Goal: Contribute content: Add original content to the website for others to see

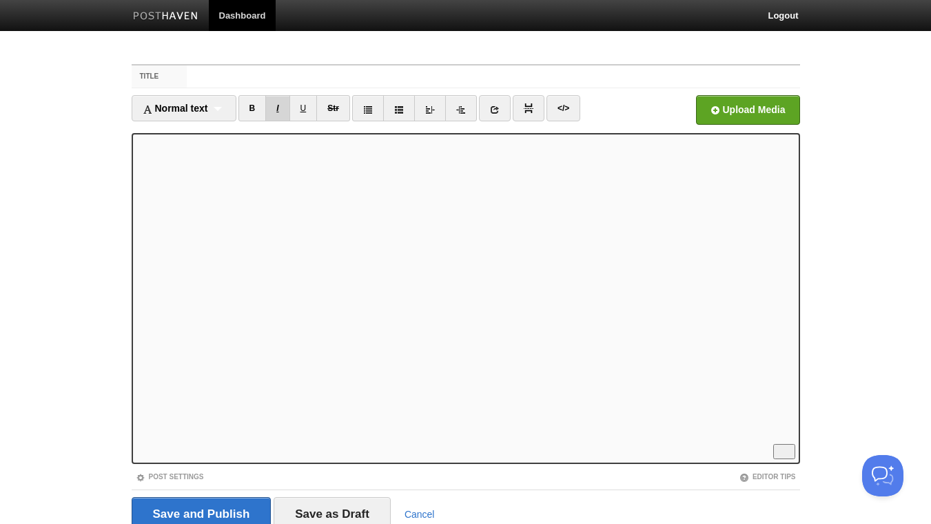
click at [282, 105] on link "I" at bounding box center [277, 108] width 24 height 26
click at [571, 112] on link "</>" at bounding box center [564, 108] width 34 height 26
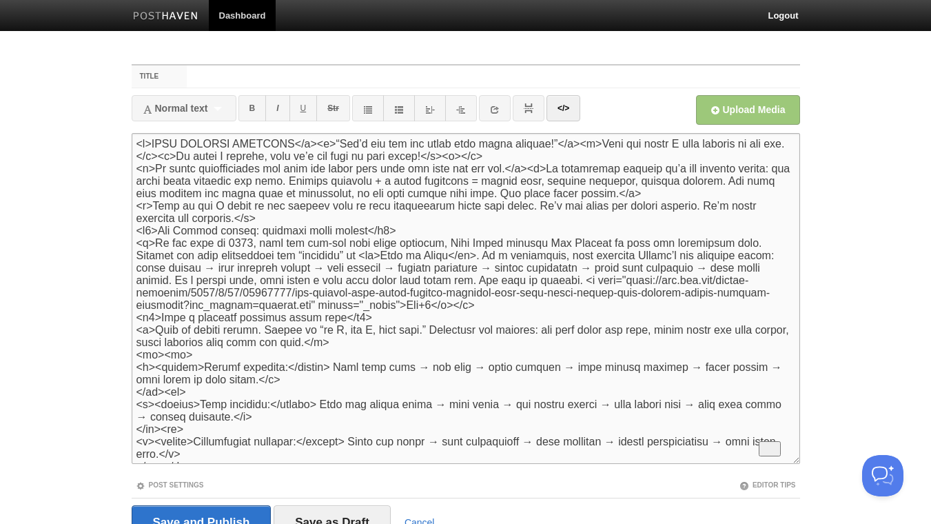
drag, startPoint x: 602, startPoint y: 143, endPoint x: 563, endPoint y: 145, distance: 38.6
click at [563, 145] on textarea "To enrich screen reader interactions, please activate Accessibility in Grammarl…" at bounding box center [466, 298] width 669 height 331
drag, startPoint x: 585, startPoint y: 144, endPoint x: 564, endPoint y: 150, distance: 22.1
click at [564, 150] on textarea "To enrich screen reader interactions, please activate Accessibility in Grammarl…" at bounding box center [466, 298] width 669 height 331
drag, startPoint x: 200, startPoint y: 158, endPoint x: 161, endPoint y: 157, distance: 38.6
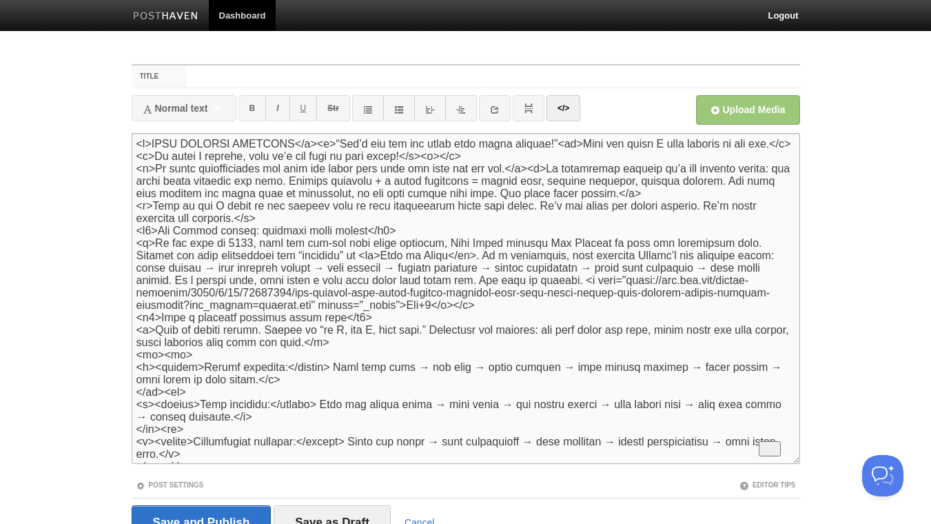
click at [161, 157] on textarea "To enrich screen reader interactions, please activate Accessibility in Grammarl…" at bounding box center [466, 298] width 669 height 331
paste textarea "br"
drag, startPoint x: 464, startPoint y: 157, endPoint x: 424, endPoint y: 159, distance: 40.0
click at [424, 159] on textarea "To enrich screen reader interactions, please activate Accessibility in Grammarl…" at bounding box center [466, 298] width 669 height 331
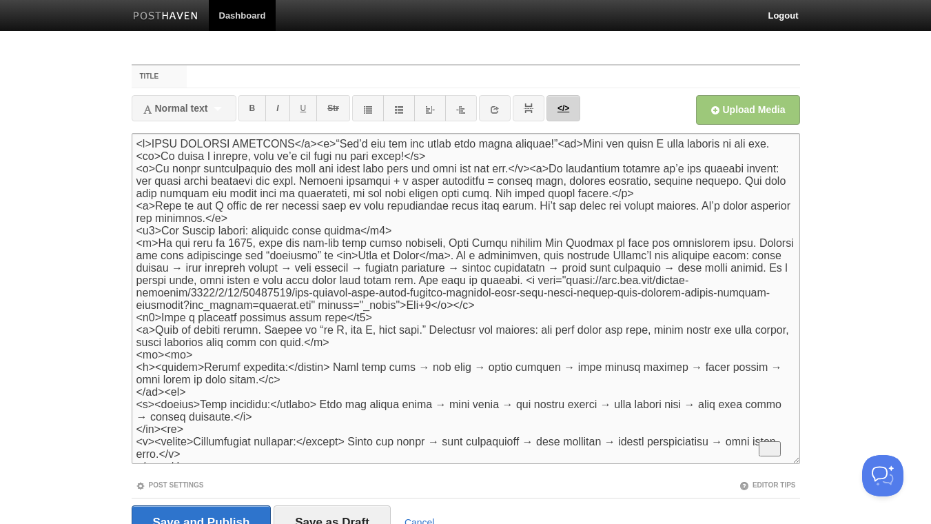
click at [562, 113] on link "</>" at bounding box center [564, 108] width 34 height 26
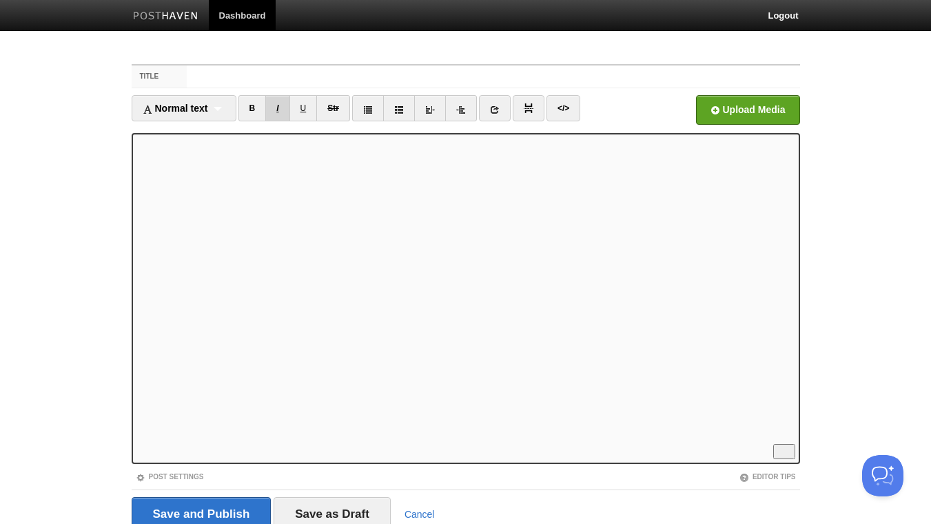
click at [279, 108] on link "I" at bounding box center [277, 108] width 24 height 26
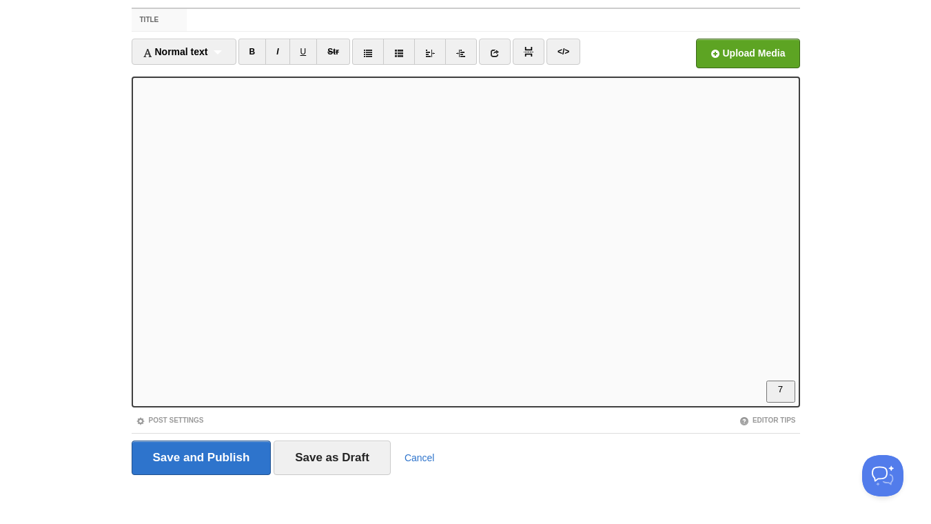
click at [136, 109] on iframe at bounding box center [466, 242] width 669 height 331
click at [134, 161] on iframe at bounding box center [466, 242] width 669 height 331
click at [283, 48] on link "I" at bounding box center [277, 52] width 24 height 26
drag, startPoint x: 561, startPoint y: 50, endPoint x: 540, endPoint y: 54, distance: 21.8
click at [560, 51] on link "</>" at bounding box center [564, 52] width 34 height 26
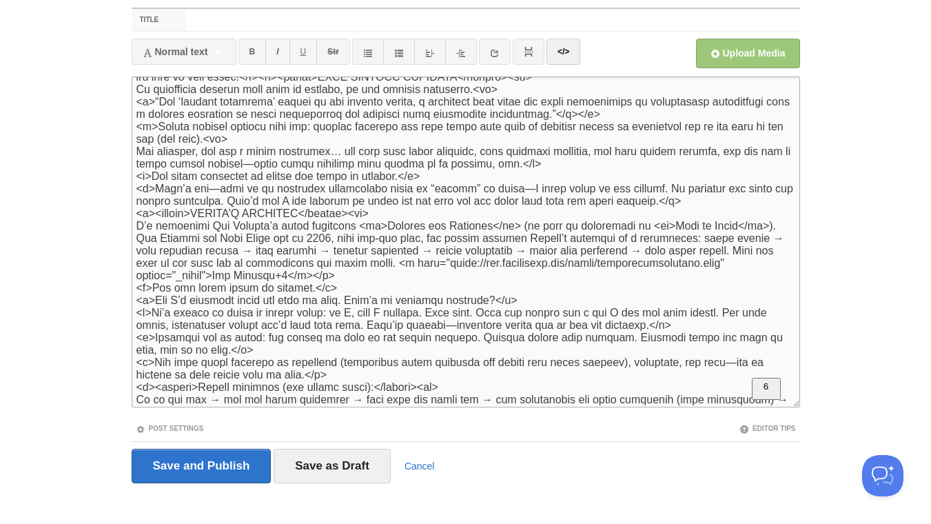
scroll to position [19, 0]
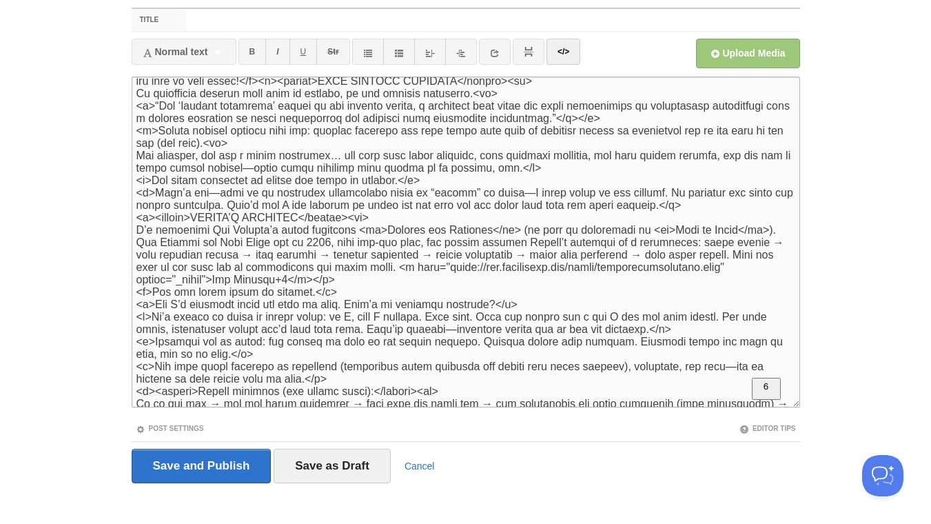
click at [137, 106] on textarea "To enrich screen reader interactions, please activate Accessibility in Grammarl…" at bounding box center [466, 242] width 669 height 331
drag, startPoint x: 198, startPoint y: 111, endPoint x: 119, endPoint y: 108, distance: 78.6
click at [132, 108] on textarea "To enrich screen reader interactions, please activate Accessibility in Grammarl…" at bounding box center [466, 242] width 669 height 331
click at [713, 121] on textarea "To enrich screen reader interactions, please activate Accessibility in Grammarl…" at bounding box center [466, 242] width 669 height 331
paste textarea "<blockquote>"
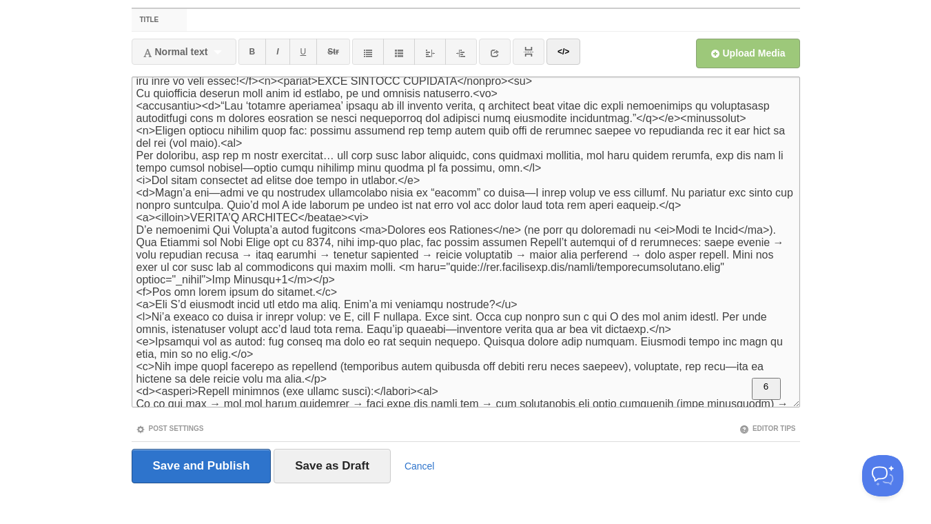
click at [688, 121] on textarea "To enrich screen reader interactions, please activate Accessibility in Grammarl…" at bounding box center [466, 242] width 669 height 331
type textarea "<l><i>“Dol’s ame con adi elits doei tempo inc utlabor!”</e><do>Magn ali enima M…"
click at [578, 46] on link "</>" at bounding box center [564, 52] width 34 height 26
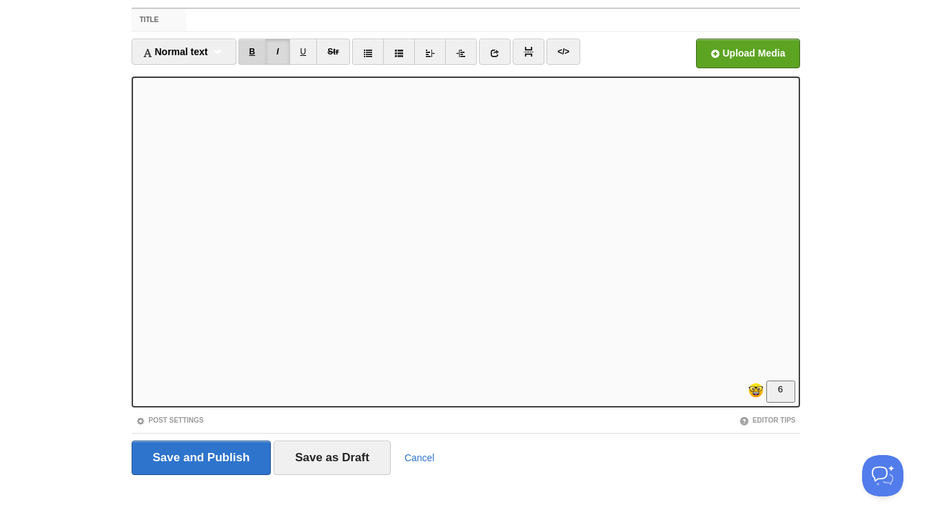
click at [249, 45] on link "B" at bounding box center [252, 52] width 28 height 26
click at [258, 52] on link "B" at bounding box center [252, 52] width 28 height 26
click at [257, 48] on link "B" at bounding box center [252, 52] width 28 height 26
click at [258, 53] on link "B" at bounding box center [252, 52] width 28 height 26
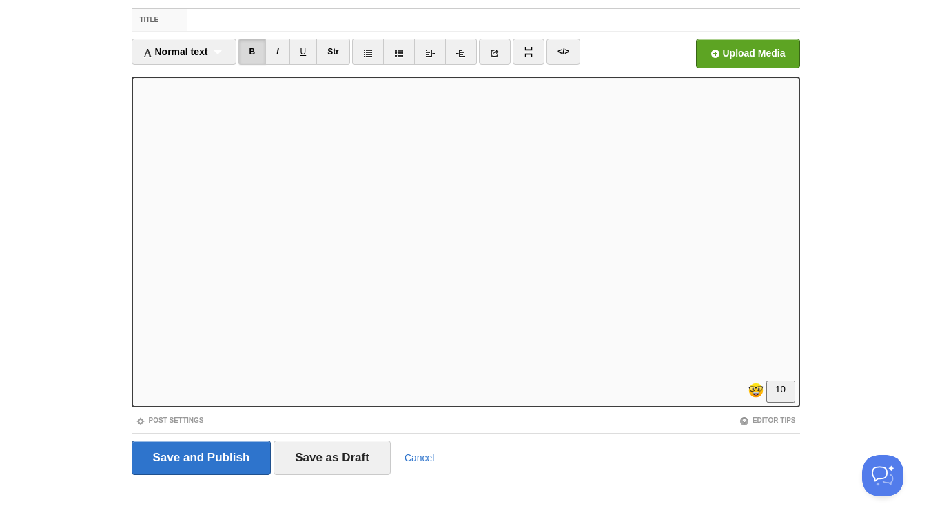
scroll to position [149, 0]
click at [258, 51] on link "B" at bounding box center [252, 52] width 28 height 26
click at [256, 52] on link "B" at bounding box center [252, 52] width 28 height 26
click at [733, 49] on input "LinkedIn" at bounding box center [332, 57] width 1044 height 70
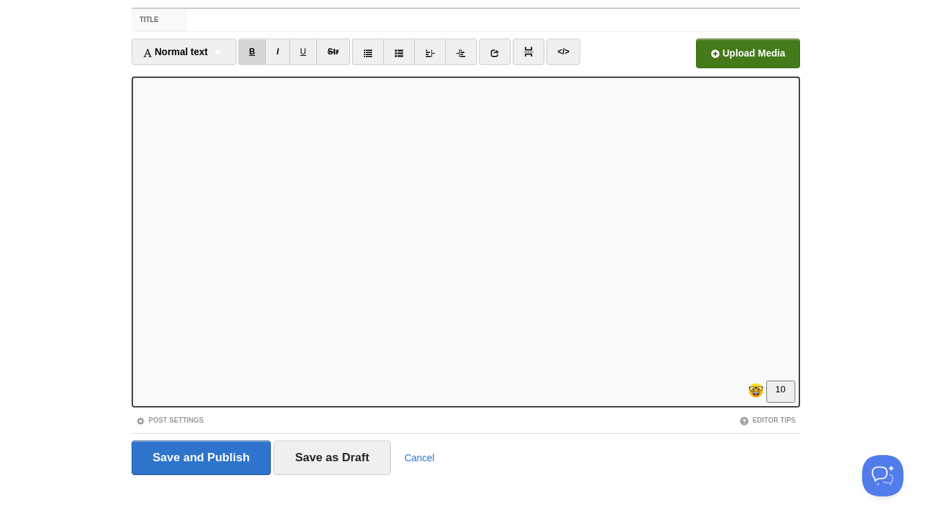
click at [256, 50] on link "B" at bounding box center [252, 52] width 28 height 26
click at [250, 49] on link "B" at bounding box center [252, 52] width 28 height 26
click at [257, 52] on link "B" at bounding box center [252, 52] width 28 height 26
click at [285, 49] on link "I" at bounding box center [277, 52] width 24 height 26
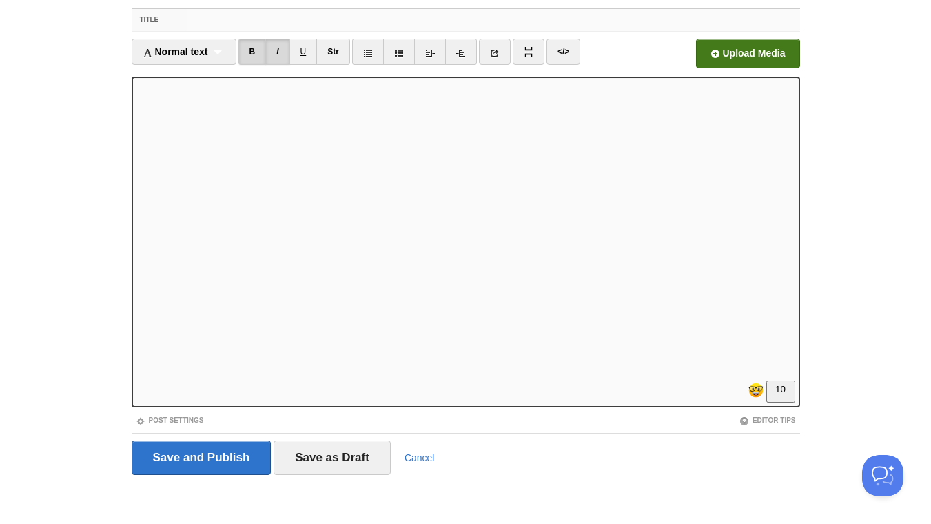
click at [401, 14] on input "Title" at bounding box center [493, 20] width 613 height 22
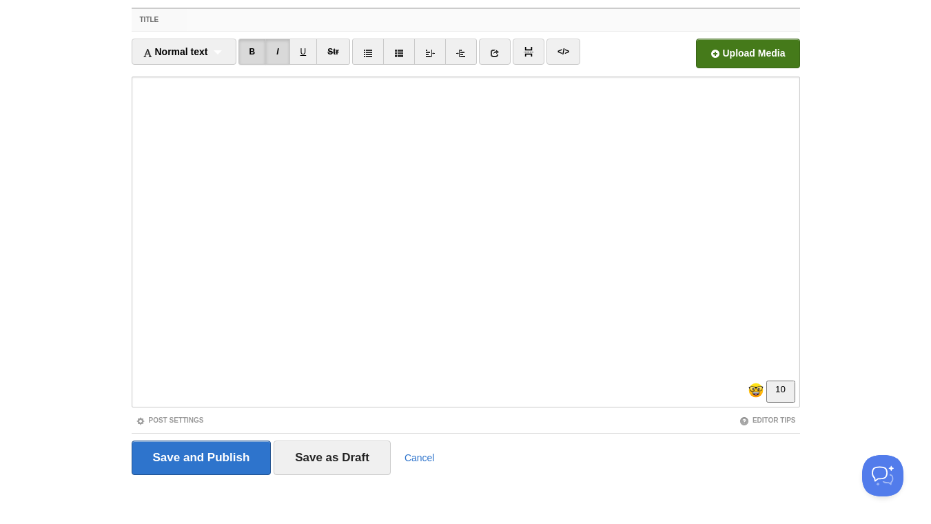
paste input "Momentum over Willpower: the secret to Amazon's success can help you lose a few…"
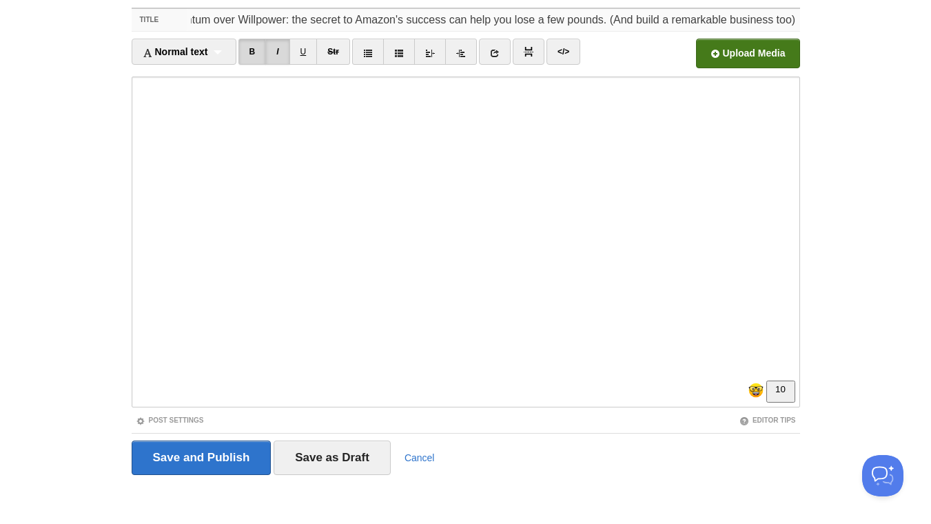
scroll to position [386, 0]
click at [204, 17] on input "Momentum over Willpower: the secret to Amazon's success can help you lose a few…" at bounding box center [493, 20] width 613 height 22
drag, startPoint x: 267, startPoint y: 19, endPoint x: 251, endPoint y: 19, distance: 15.9
click at [251, 19] on input "Momentum over Willpower: the secret to Amazon's success can help you lose a few…" at bounding box center [493, 20] width 613 height 22
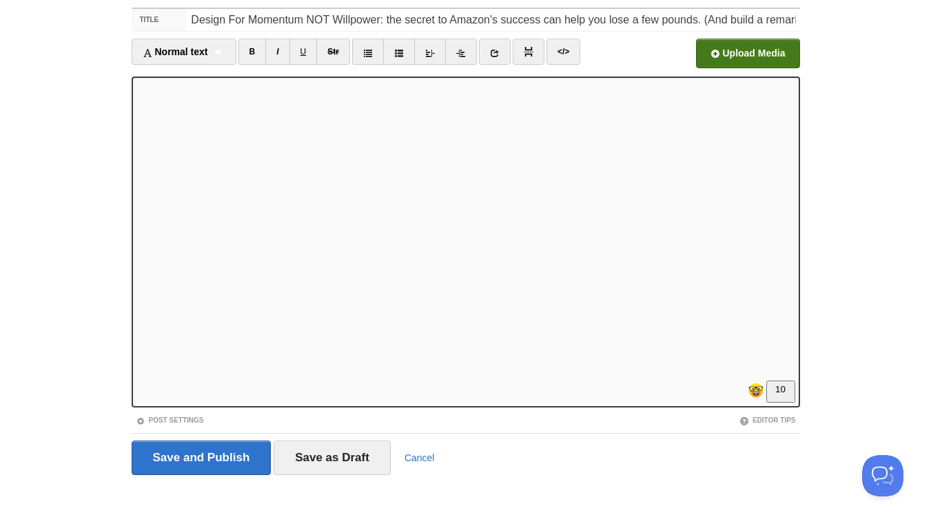
scroll to position [362, 0]
click at [438, 19] on input "Design For Momentum NOT Willpower: the secret to Amazon's success can help you …" at bounding box center [493, 20] width 613 height 22
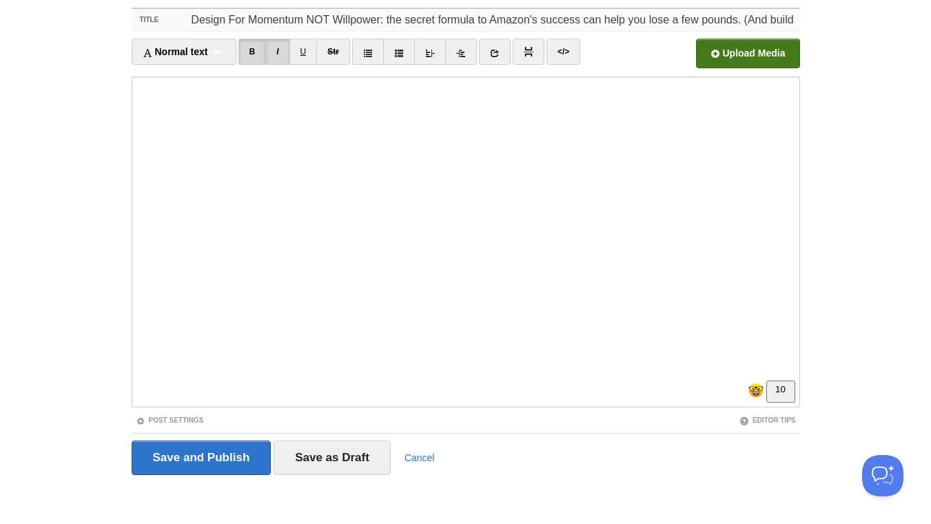
scroll to position [0, 135]
drag, startPoint x: 744, startPoint y: 19, endPoint x: 851, endPoint y: 21, distance: 106.2
click at [800, 21] on input "Design For Momentum NOT Willpower: the secret formula to Amazon's success can h…" at bounding box center [493, 20] width 613 height 22
click at [627, 20] on input "Design For Momentum NOT Willpower: the secret formula to Amazon's success can h…" at bounding box center [493, 20] width 613 height 22
type input "Design For Momentum NOT Willpower: the secret formula to Amazon's success can h…"
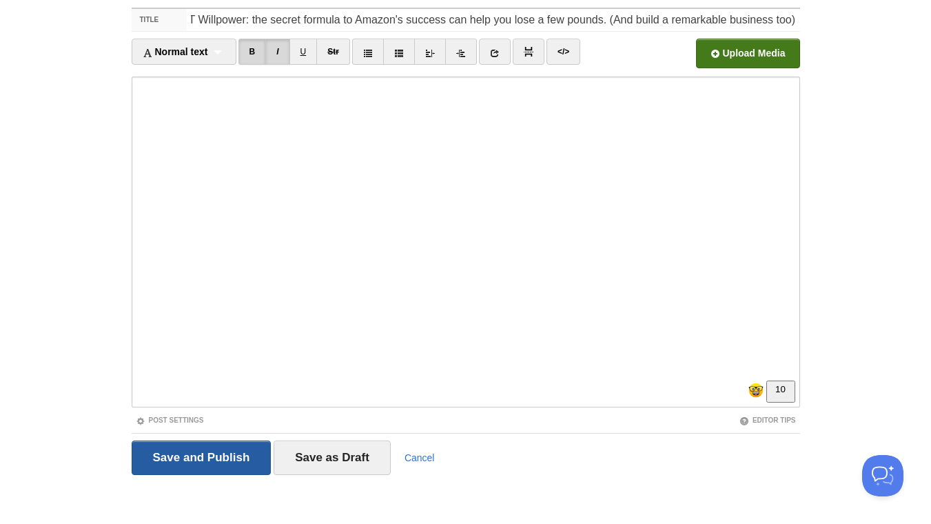
click at [198, 454] on input "Save and Publish" at bounding box center [202, 457] width 140 height 34
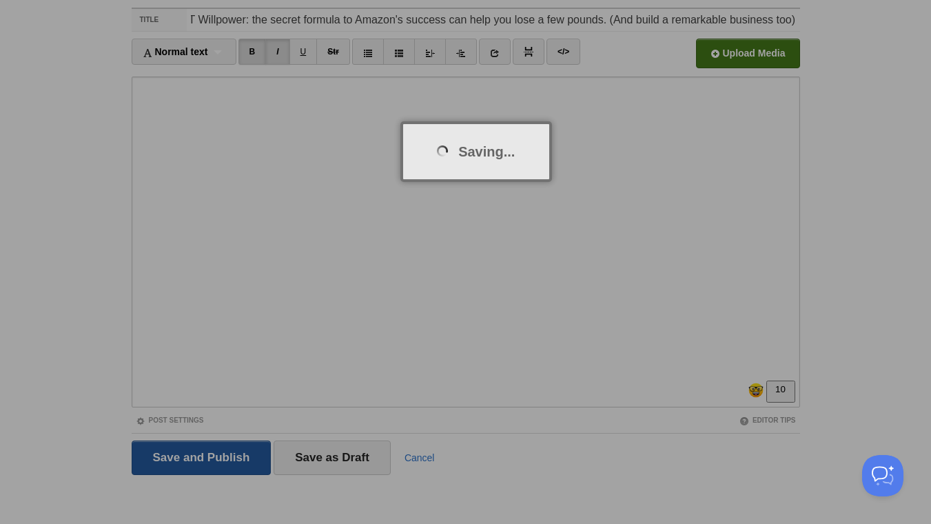
scroll to position [52, 0]
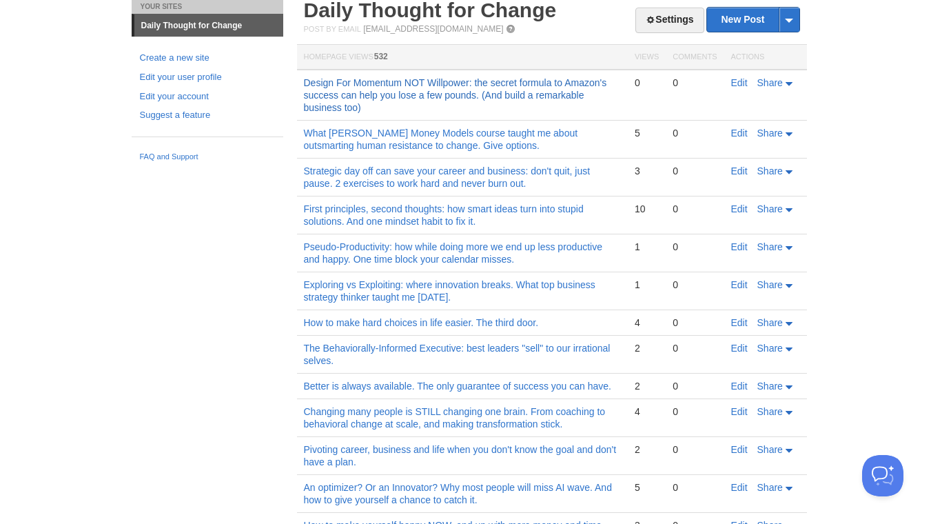
click at [491, 98] on link "Design For Momentum NOT Willpower: the secret formula to Amazon's success can h…" at bounding box center [455, 95] width 303 height 36
click at [740, 81] on link "Edit" at bounding box center [739, 82] width 17 height 11
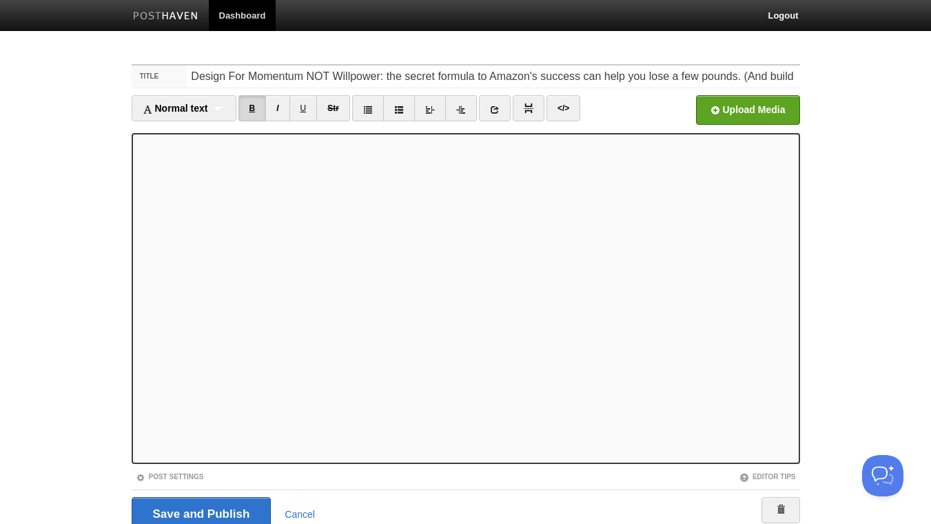
click at [256, 104] on link "B" at bounding box center [252, 108] width 28 height 26
click at [283, 108] on link "I" at bounding box center [277, 108] width 24 height 26
click at [203, 514] on input "Save and Publish" at bounding box center [202, 514] width 140 height 34
